Goal: Transaction & Acquisition: Purchase product/service

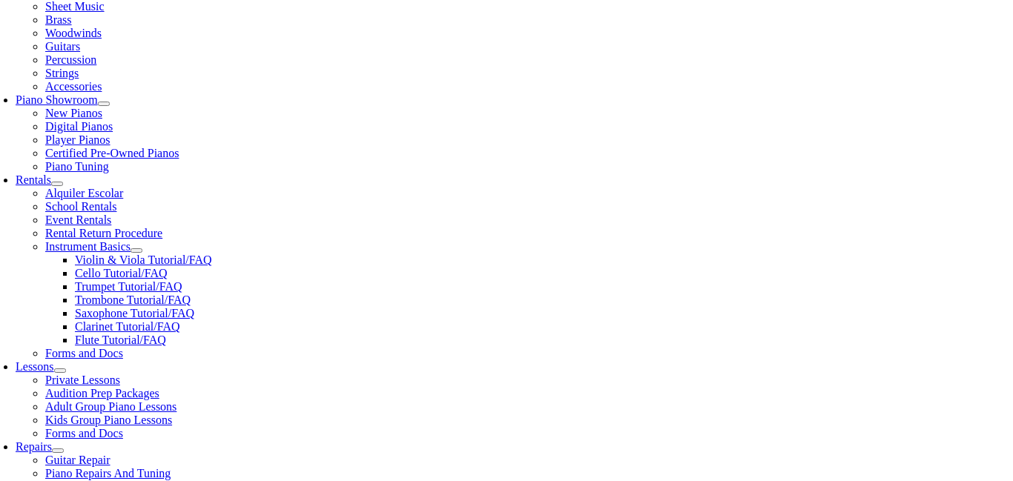
scroll to position [385, 0]
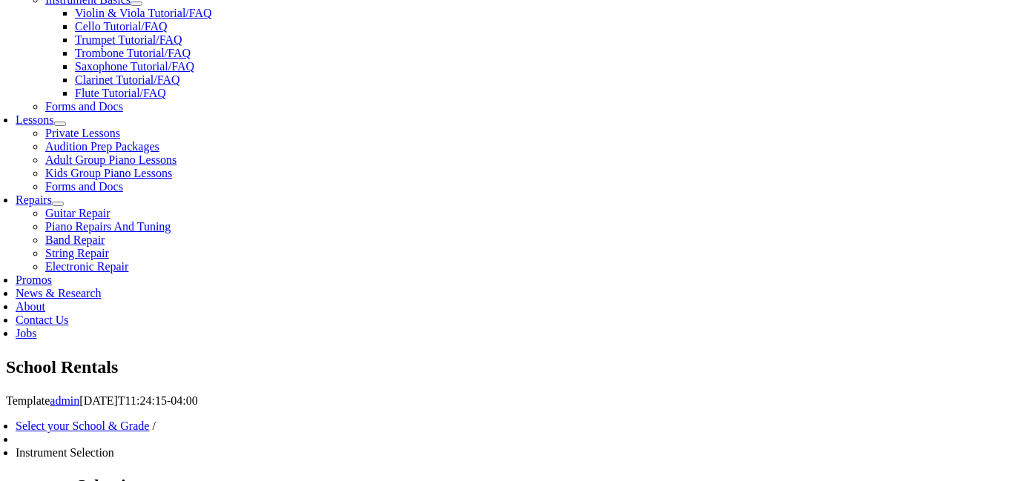
scroll to position [652, 0]
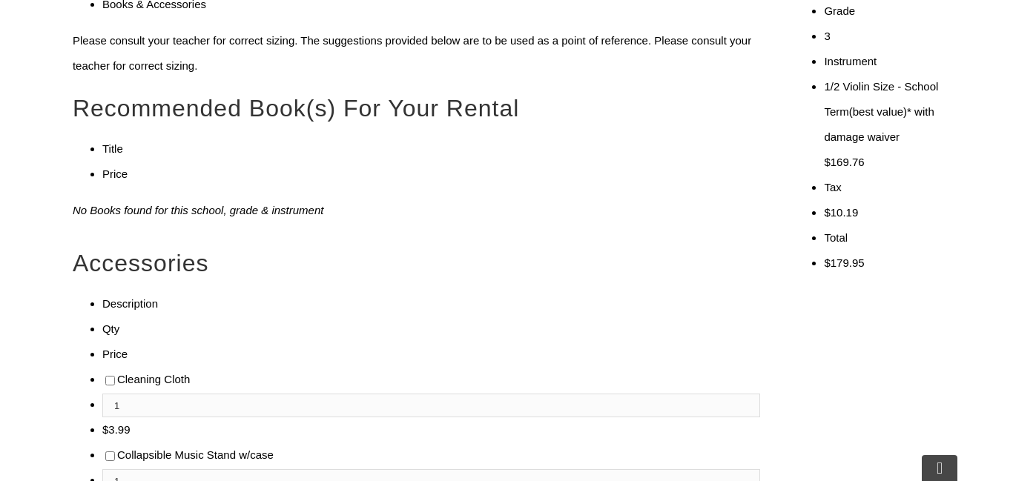
scroll to position [652, 0]
